Goal: Task Accomplishment & Management: Manage account settings

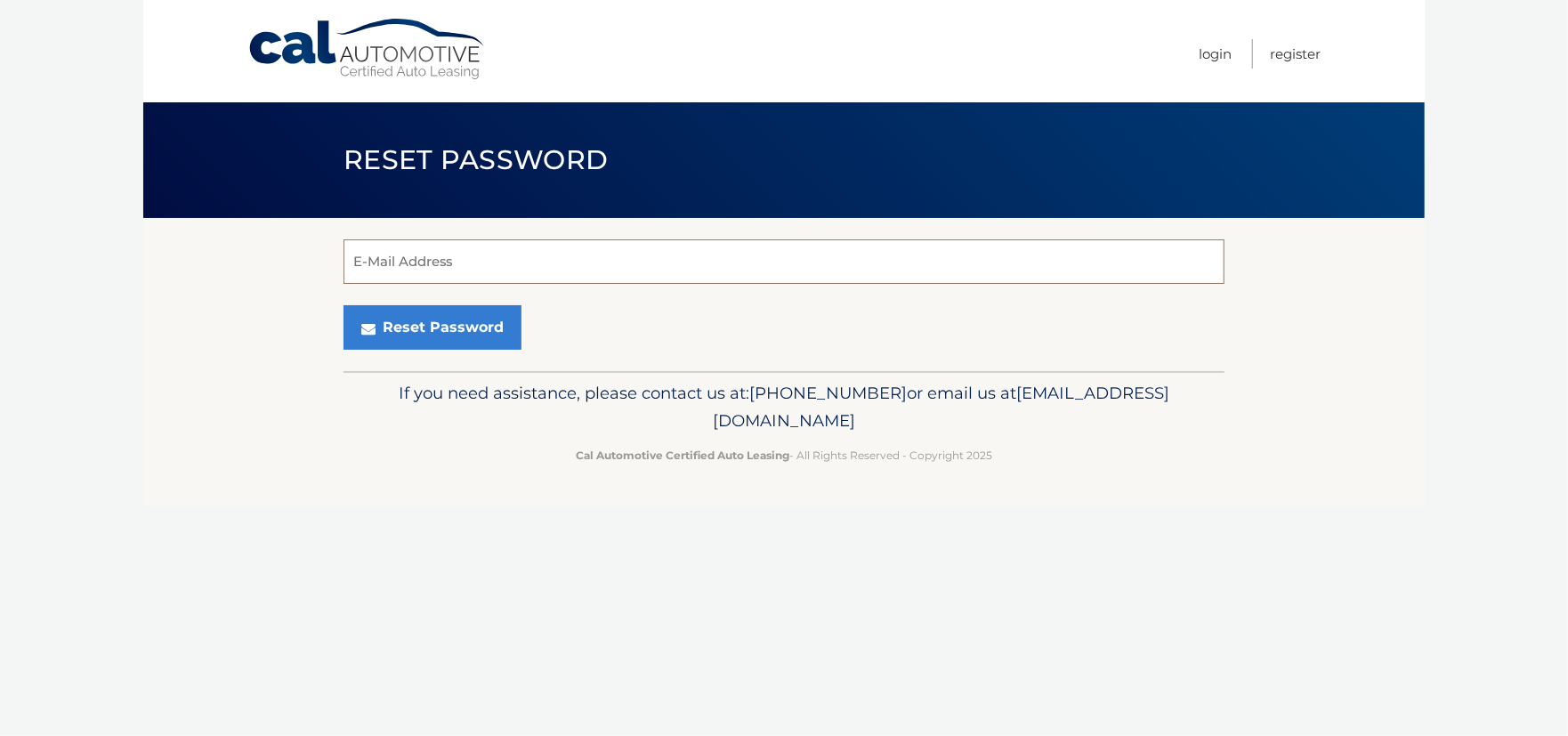
click at [454, 261] on input "E-Mail Address" at bounding box center [784, 261] width 881 height 44
click at [455, 265] on input "E-Mail Address" at bounding box center [784, 261] width 881 height 44
type input "[EMAIL_ADDRESS][DOMAIN_NAME]"
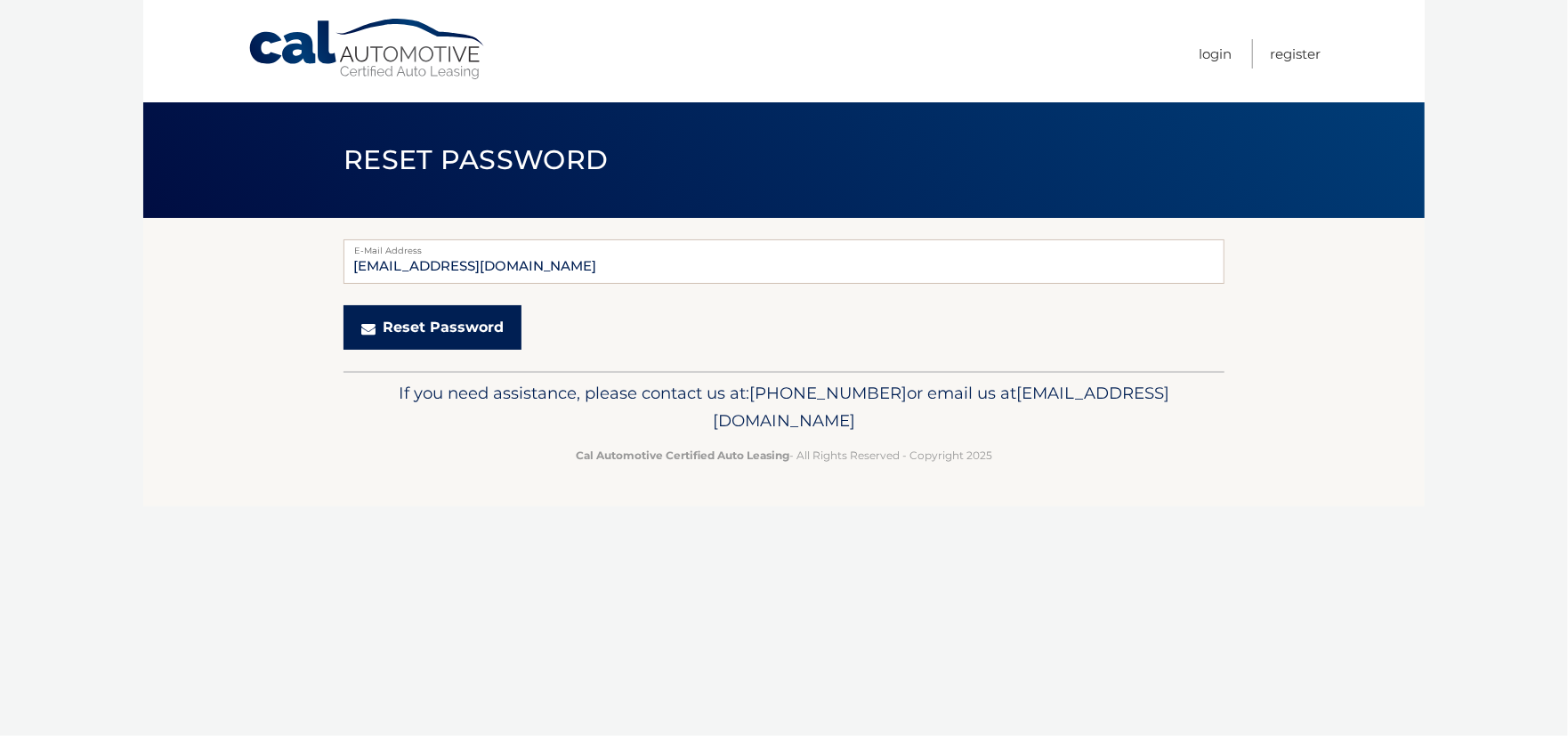
click at [449, 327] on button "Reset Password" at bounding box center [432, 328] width 178 height 44
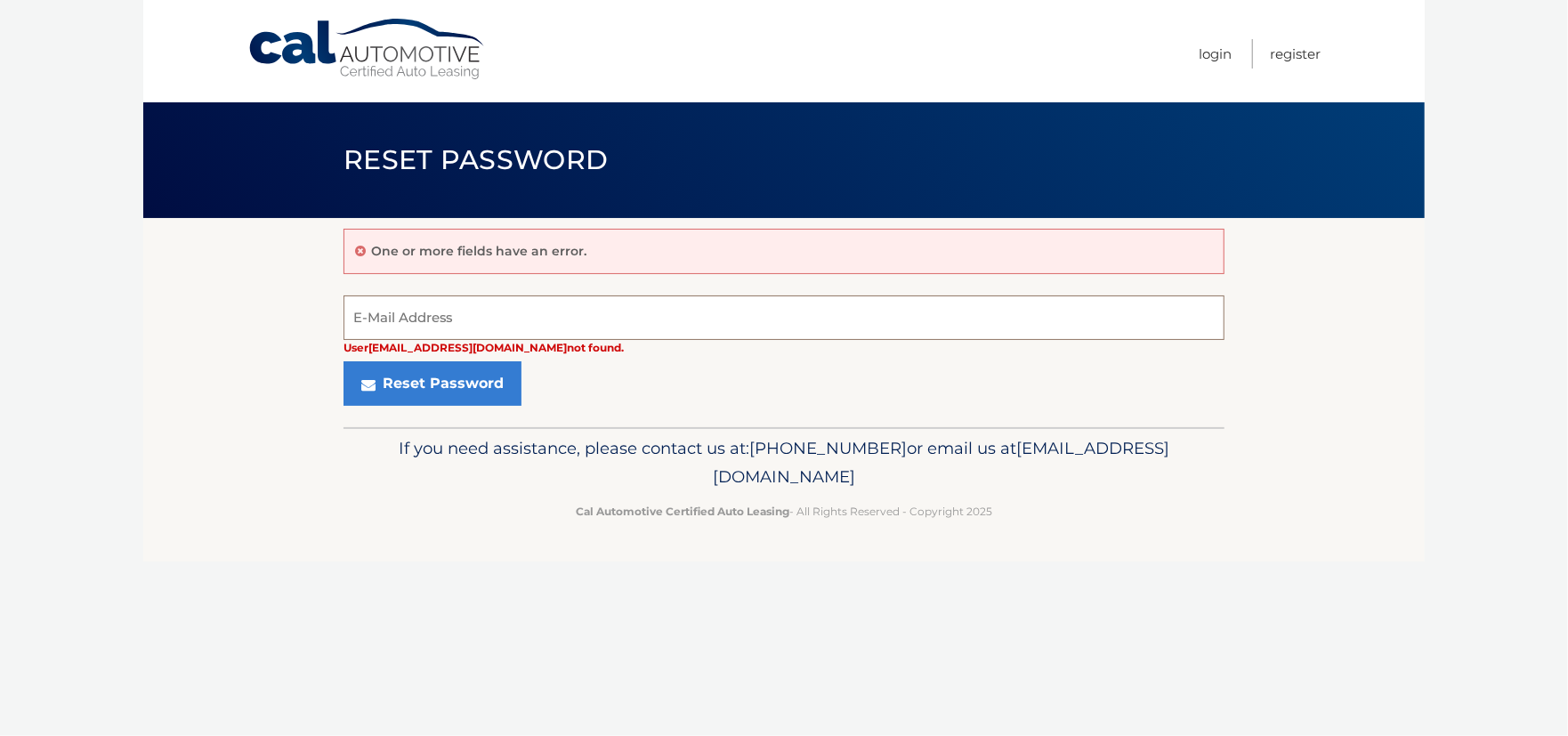
click at [455, 310] on input "E-Mail Address" at bounding box center [784, 318] width 881 height 44
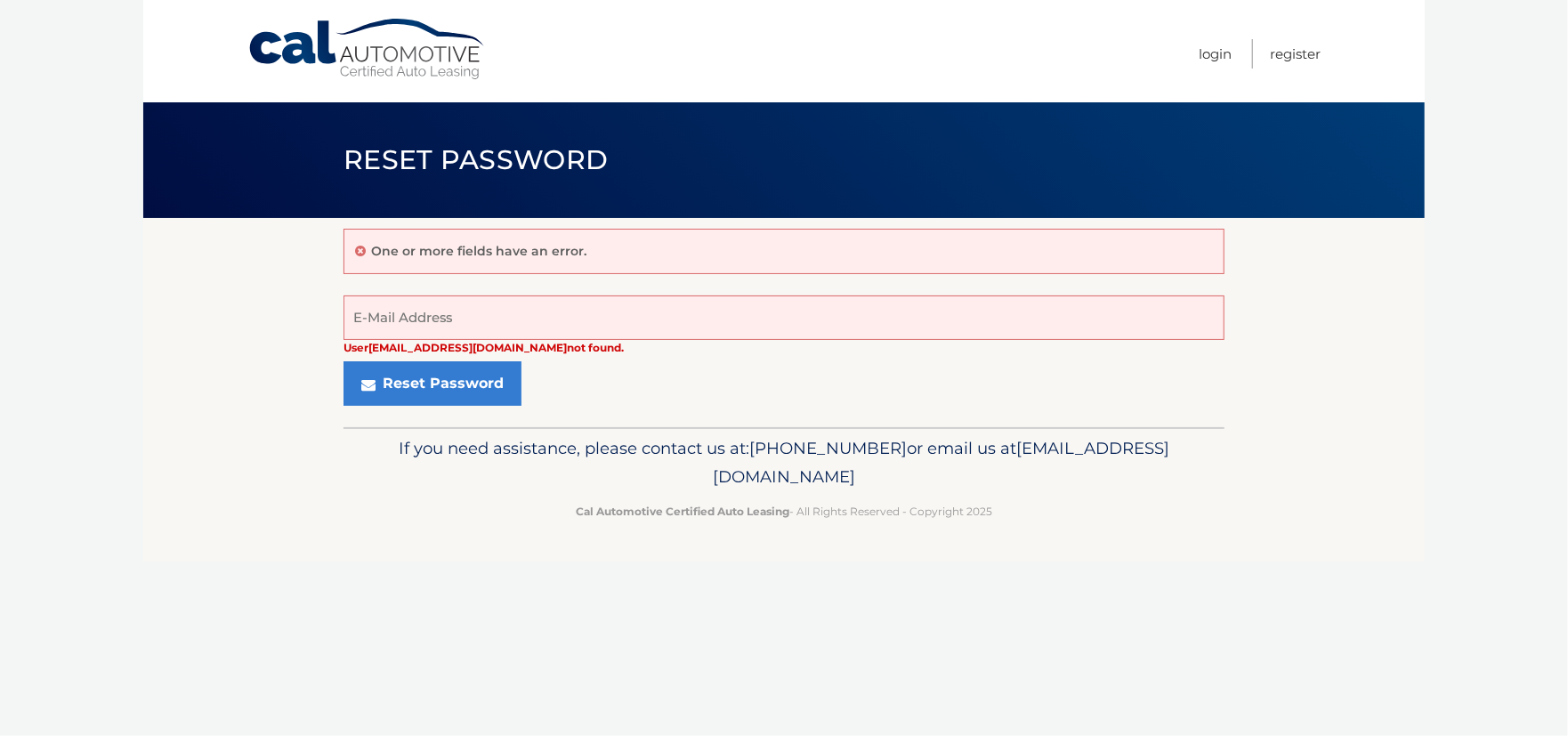
click at [751, 402] on div "Reset Password" at bounding box center [784, 383] width 881 height 44
